Goal: Task Accomplishment & Management: Manage account settings

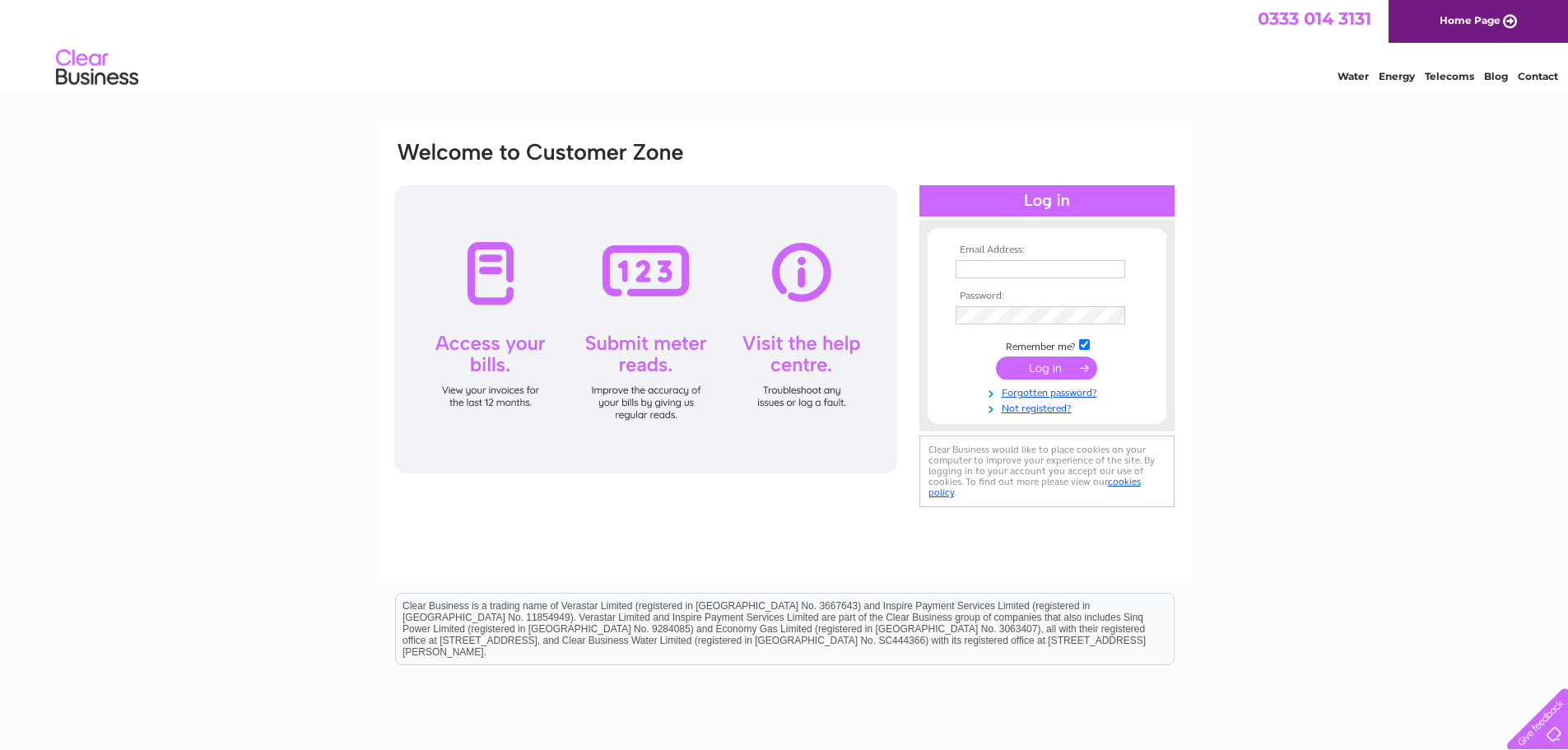
type input "[EMAIL_ADDRESS][DOMAIN_NAME]"
click at [1024, 362] on input "submit" at bounding box center [1047, 367] width 102 height 23
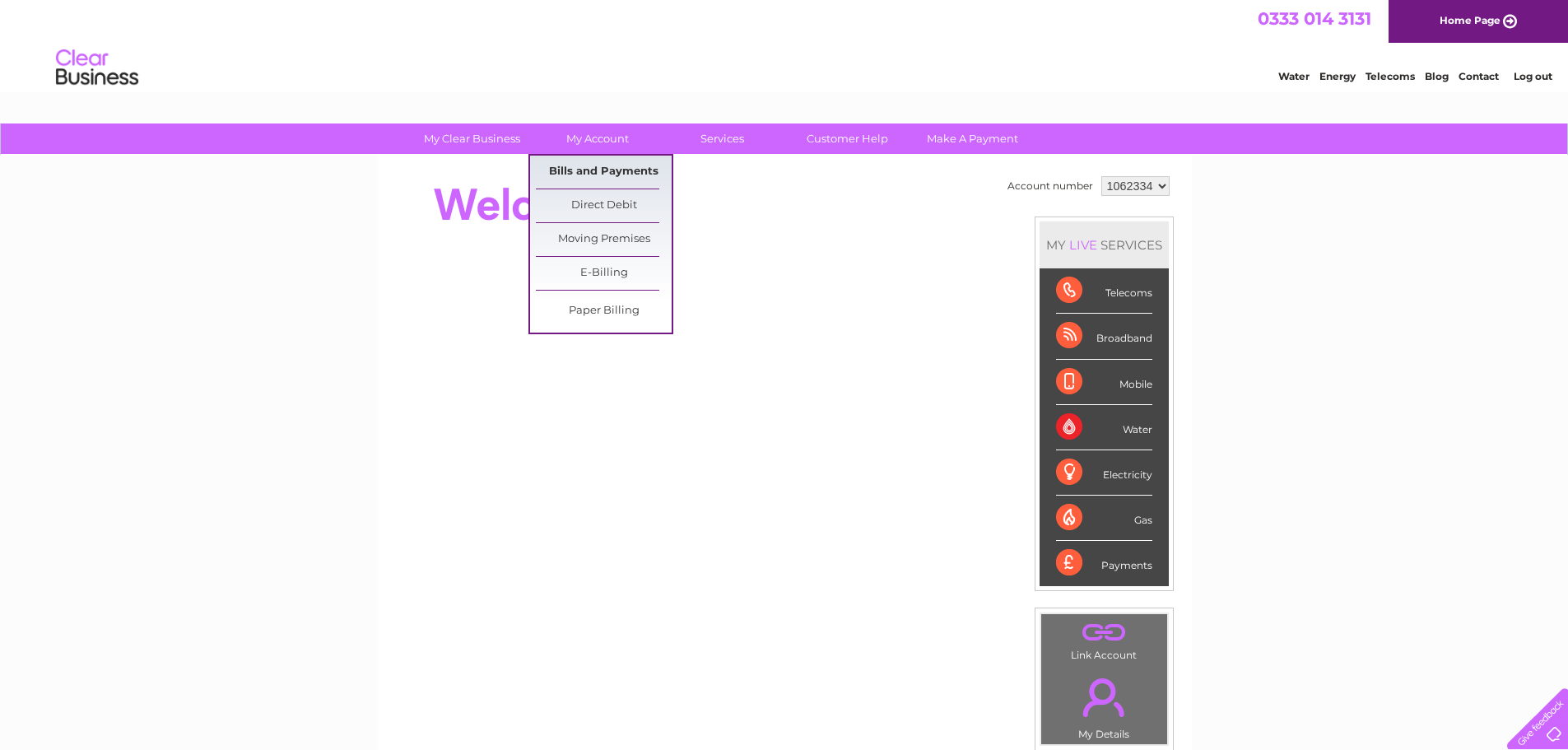
click at [645, 168] on link "Bills and Payments" at bounding box center [604, 172] width 136 height 33
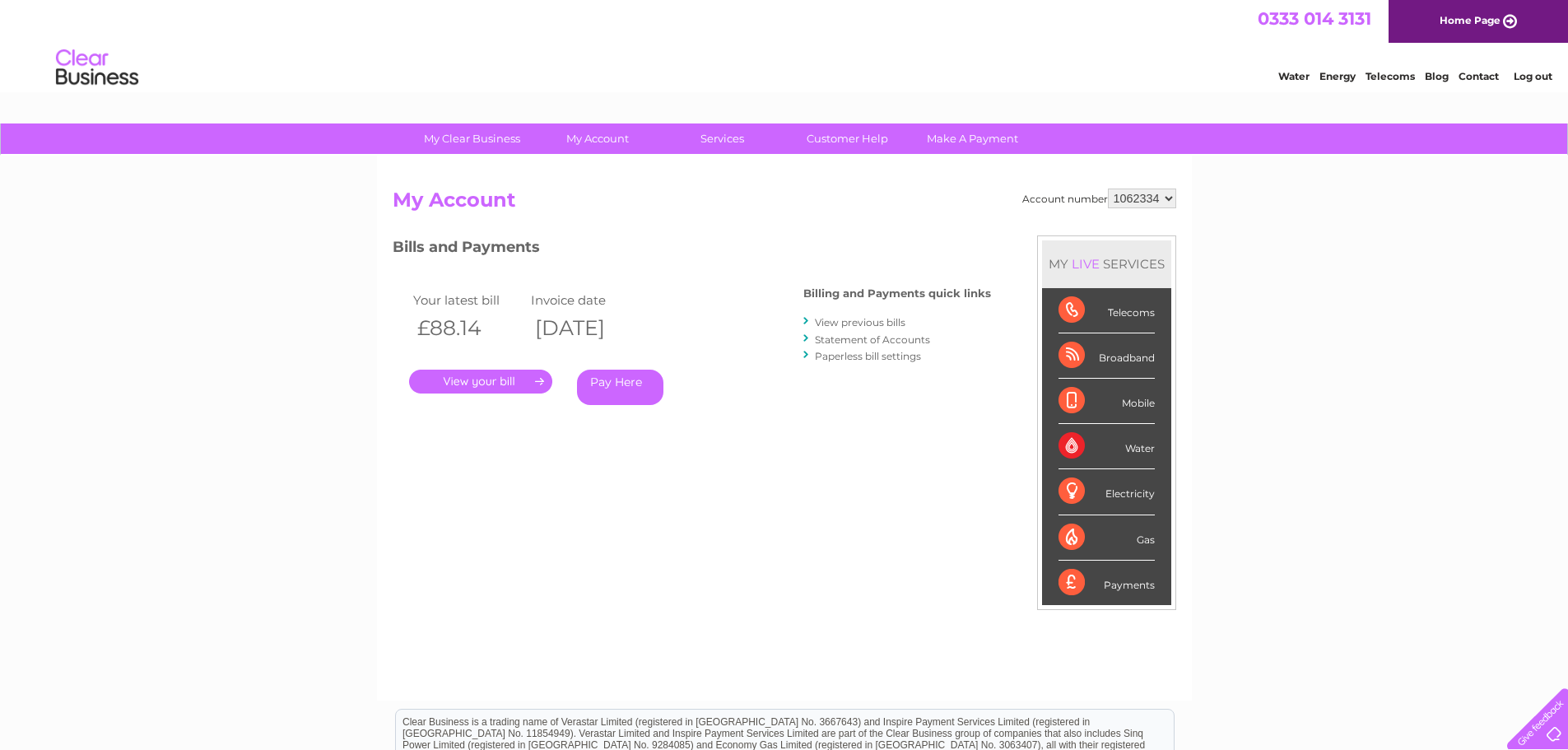
click at [505, 376] on link "." at bounding box center [481, 382] width 143 height 24
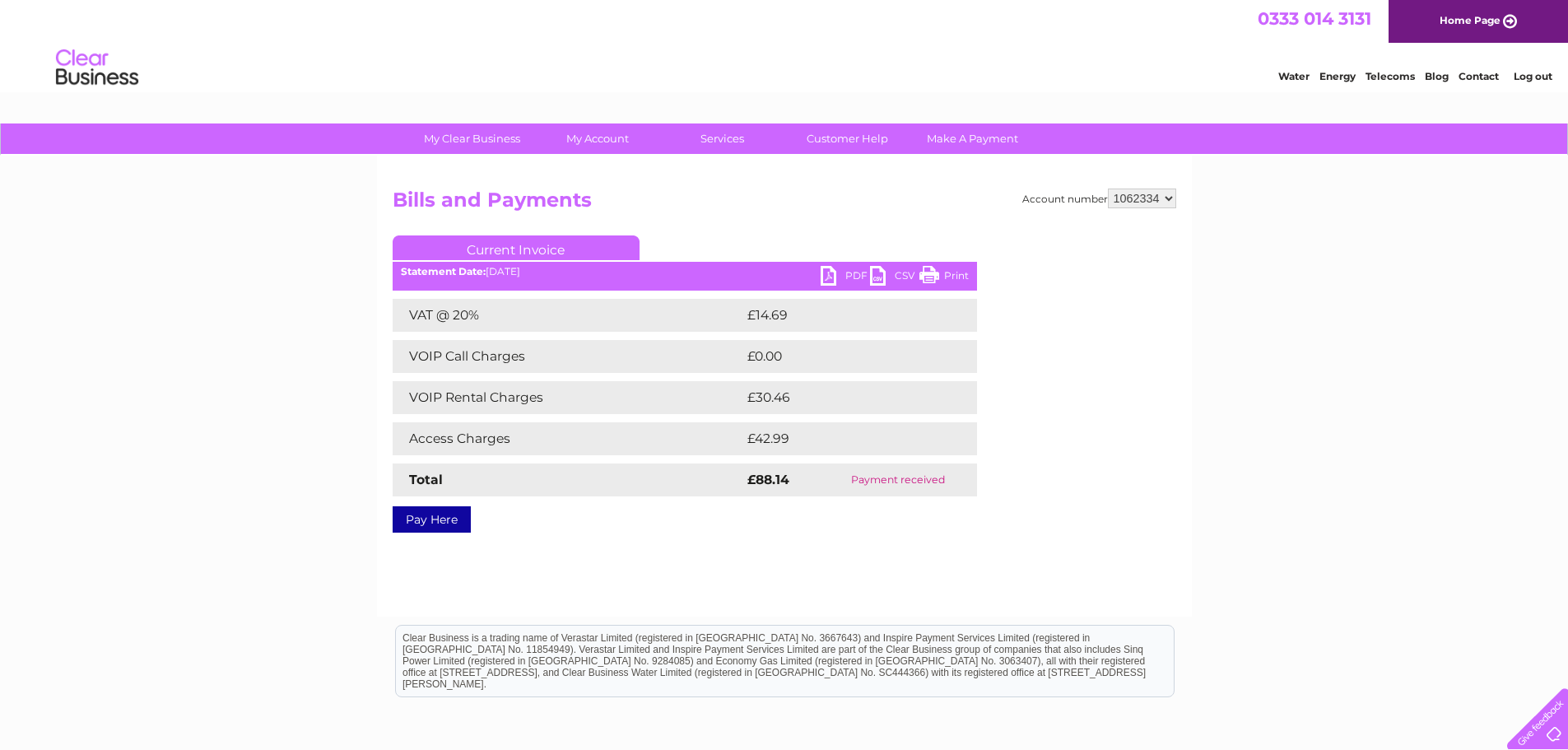
click at [945, 276] on link "Print" at bounding box center [944, 278] width 49 height 24
click at [861, 278] on link "PDF" at bounding box center [845, 278] width 49 height 24
